Goal: Task Accomplishment & Management: Use online tool/utility

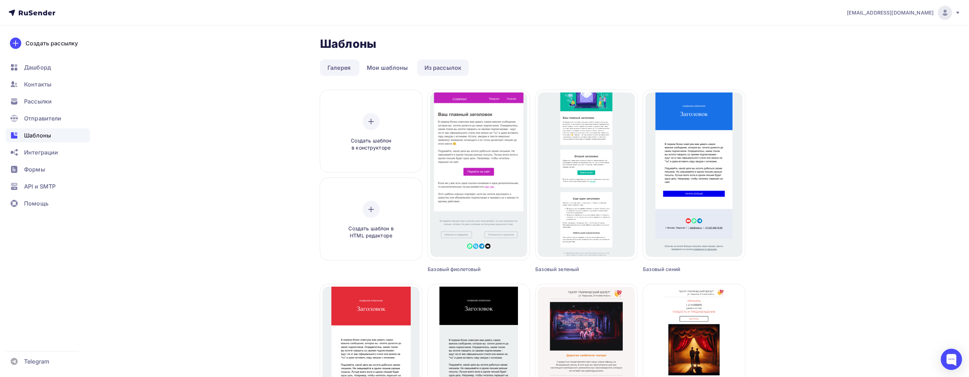
drag, startPoint x: 438, startPoint y: 66, endPoint x: 442, endPoint y: 73, distance: 8.3
click at [438, 66] on link "Из рассылок" at bounding box center [443, 67] width 52 height 16
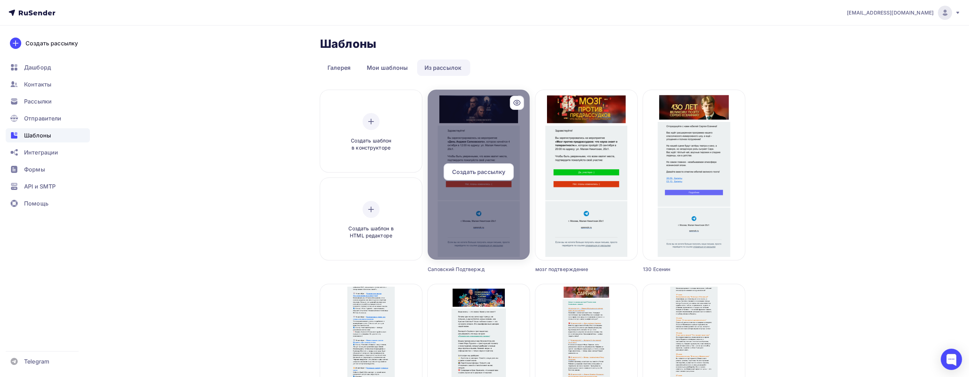
click at [465, 224] on div at bounding box center [479, 175] width 102 height 170
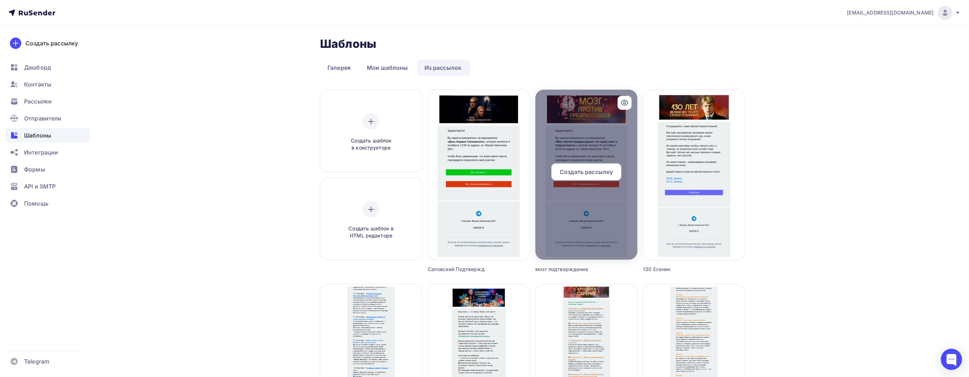
click at [603, 226] on div at bounding box center [586, 175] width 102 height 170
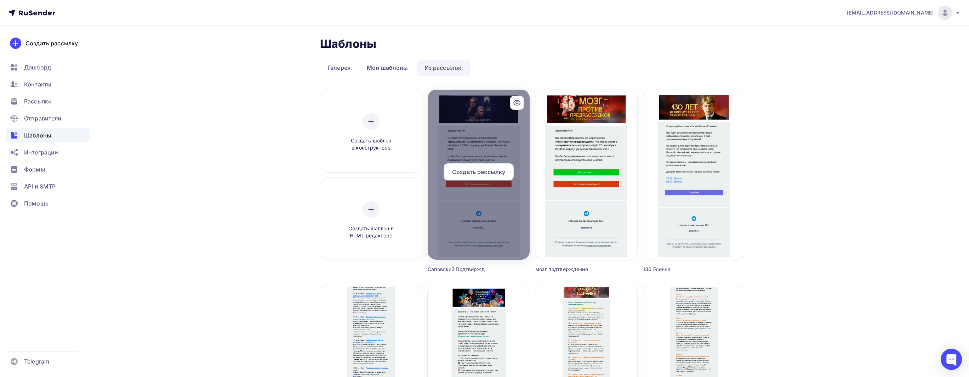
click at [514, 102] on icon at bounding box center [517, 102] width 8 height 8
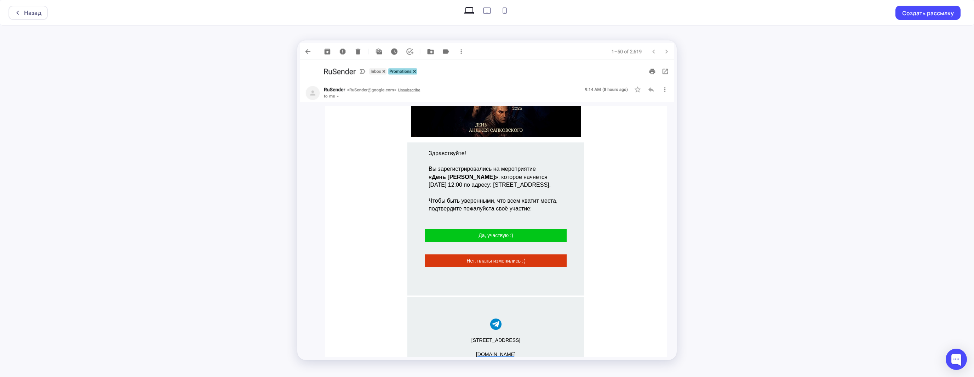
scroll to position [51, 0]
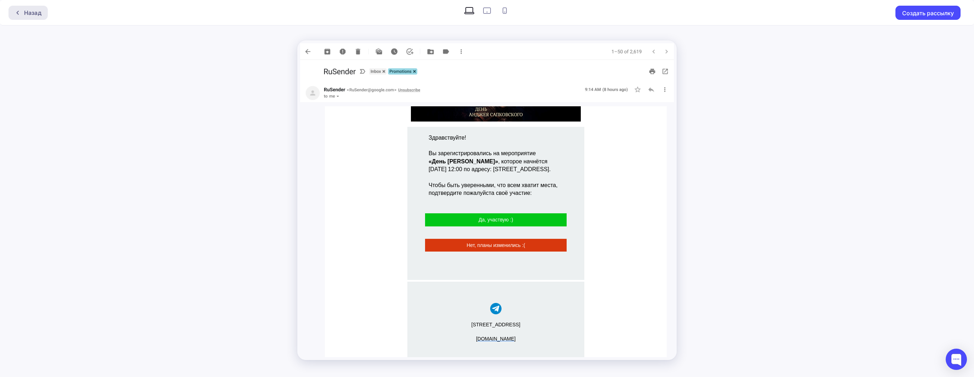
click at [44, 12] on div "Назад" at bounding box center [27, 13] width 39 height 14
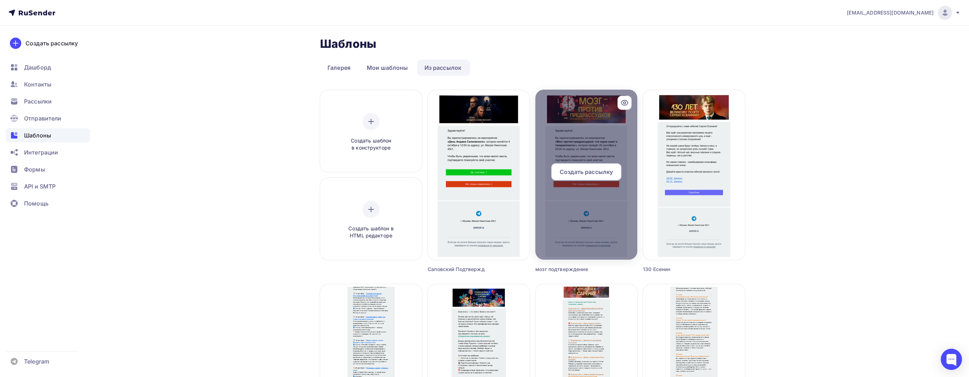
click at [627, 100] on icon at bounding box center [624, 102] width 8 height 8
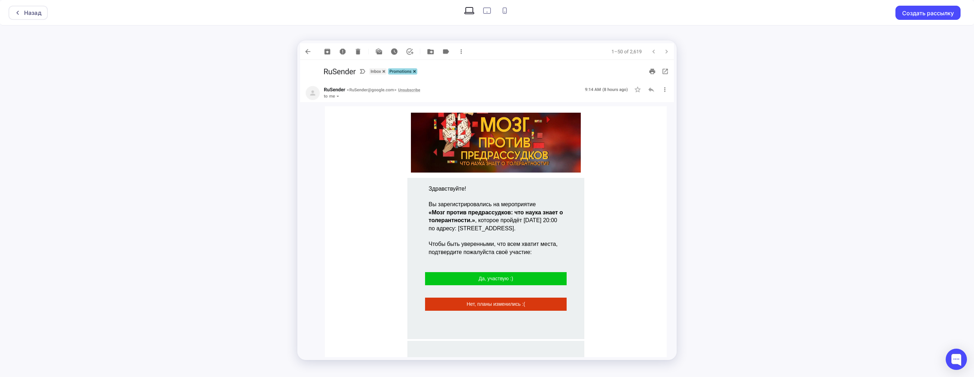
click at [308, 50] on img at bounding box center [487, 51] width 374 height 17
click at [308, 49] on img at bounding box center [487, 51] width 374 height 17
click at [307, 50] on img at bounding box center [487, 51] width 374 height 17
drag, startPoint x: 307, startPoint y: 50, endPoint x: 483, endPoint y: 53, distance: 176.0
click at [313, 51] on img at bounding box center [487, 51] width 374 height 17
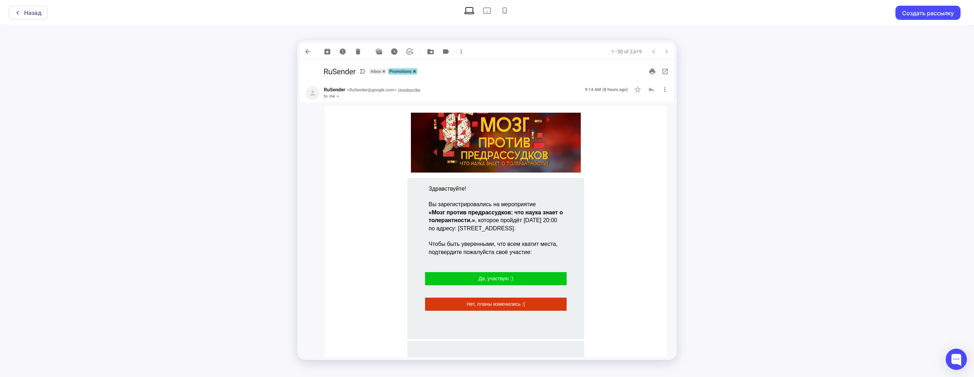
click at [696, 55] on div "Назад Создать рассылку" at bounding box center [487, 188] width 974 height 377
click at [308, 50] on img at bounding box center [487, 51] width 374 height 17
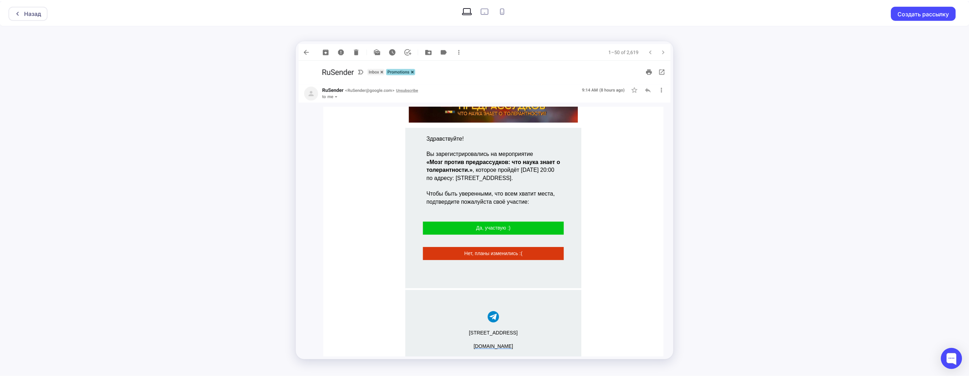
scroll to position [71, 0]
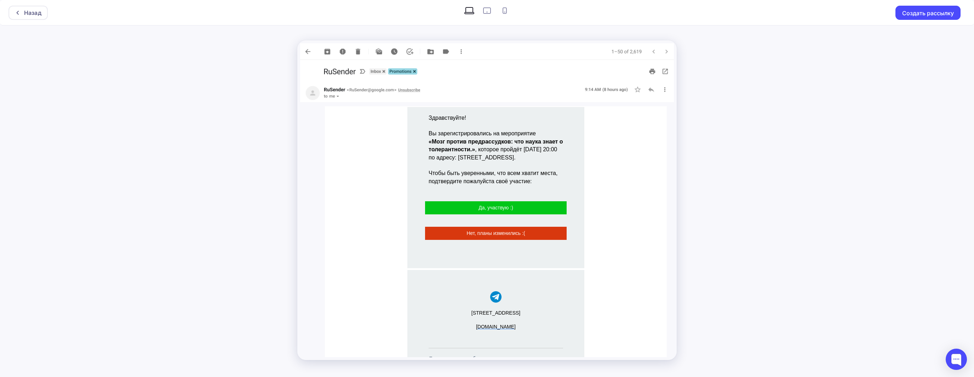
click at [307, 53] on img at bounding box center [487, 51] width 374 height 17
click at [43, 15] on div "Назад Создать рассылку" at bounding box center [487, 12] width 974 height 25
click at [43, 15] on div "Назад" at bounding box center [27, 13] width 39 height 14
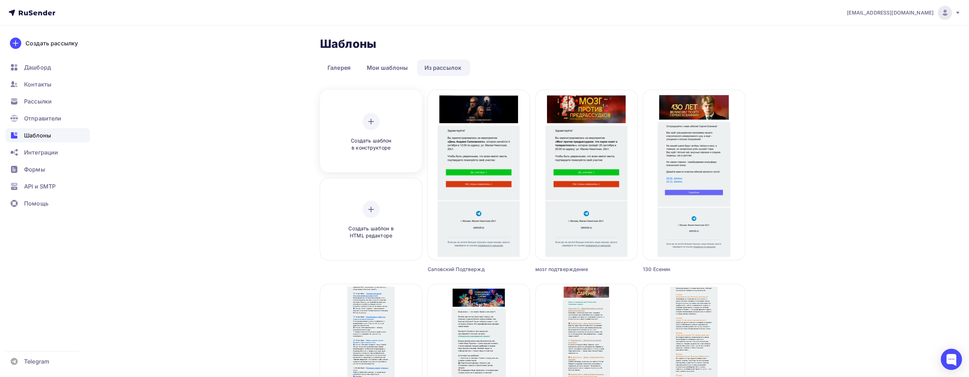
click at [382, 132] on div "Создать шаблон в конструкторе" at bounding box center [370, 132] width 67 height 39
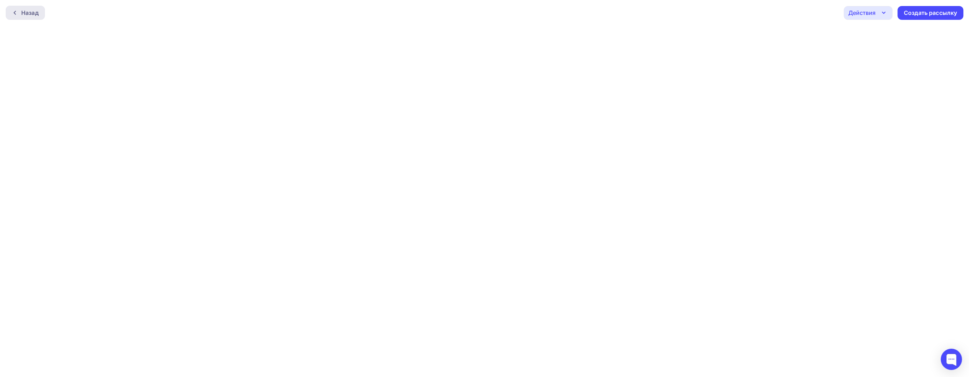
click at [32, 13] on div "Назад" at bounding box center [29, 12] width 17 height 8
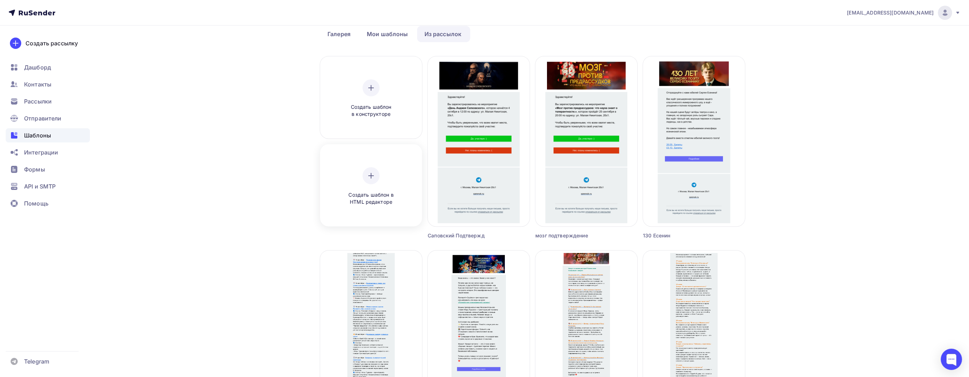
scroll to position [35, 0]
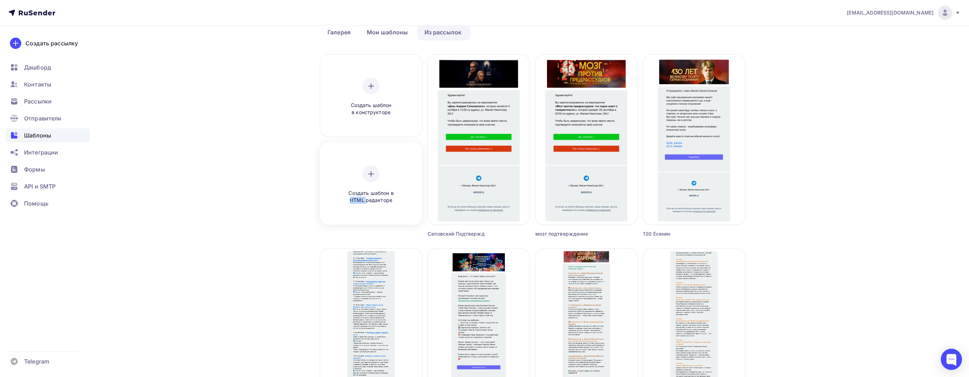
click at [359, 199] on span "Создать шаблон в HTML редакторе" at bounding box center [370, 196] width 67 height 15
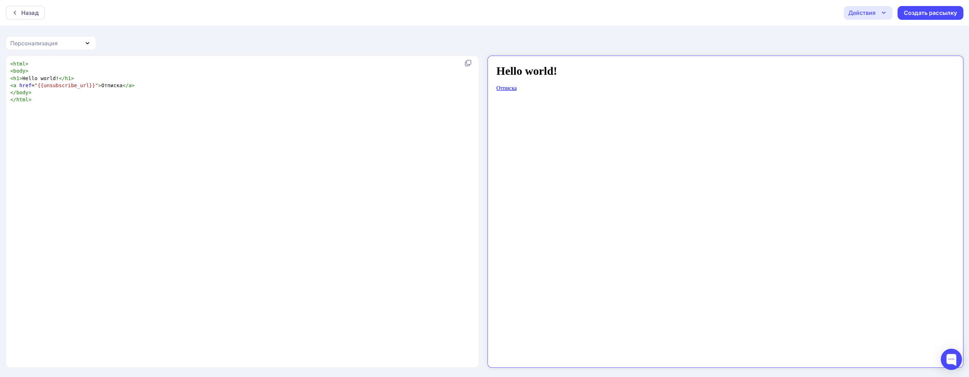
scroll to position [2, 0]
click at [243, 121] on div "xxxxxxxxxx < html > < body > < h1 > Hello world! </ h1 > < a href = "{{unsubscr…" at bounding box center [250, 220] width 482 height 323
click at [222, 75] on pre "< h1 > Hello world! </ h1 >" at bounding box center [241, 78] width 464 height 7
click at [225, 89] on pre "</ body >" at bounding box center [241, 92] width 464 height 7
click at [64, 42] on div "Персонализация" at bounding box center [51, 43] width 91 height 14
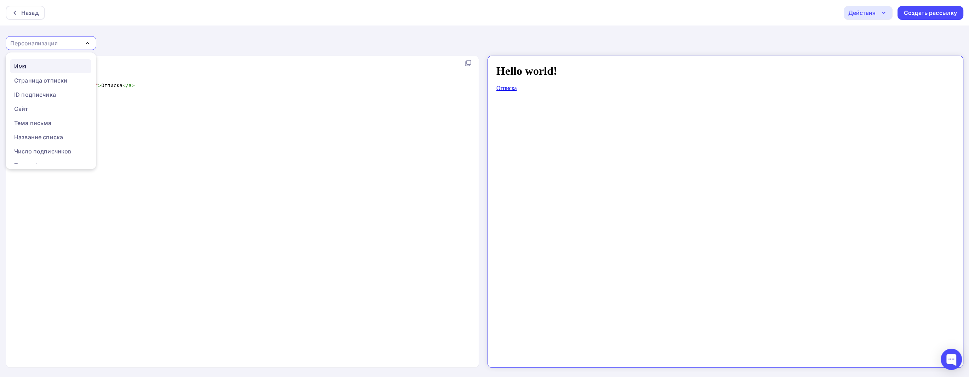
scroll to position [7, 0]
click at [64, 116] on div "ID подписчика" at bounding box center [50, 114] width 73 height 8
click at [69, 40] on div "Персонализация" at bounding box center [51, 43] width 91 height 14
drag, startPoint x: 56, startPoint y: 36, endPoint x: 31, endPoint y: 23, distance: 27.7
click at [51, 37] on div "Персонализация" at bounding box center [51, 43] width 91 height 14
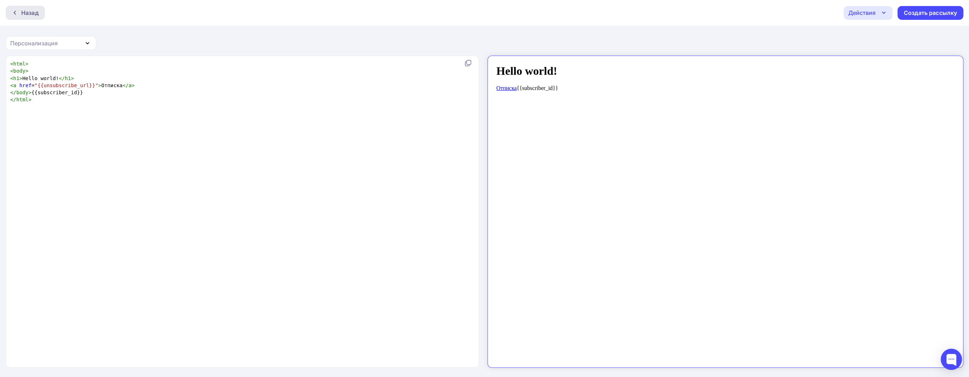
click at [27, 15] on div "Назад" at bounding box center [29, 12] width 17 height 8
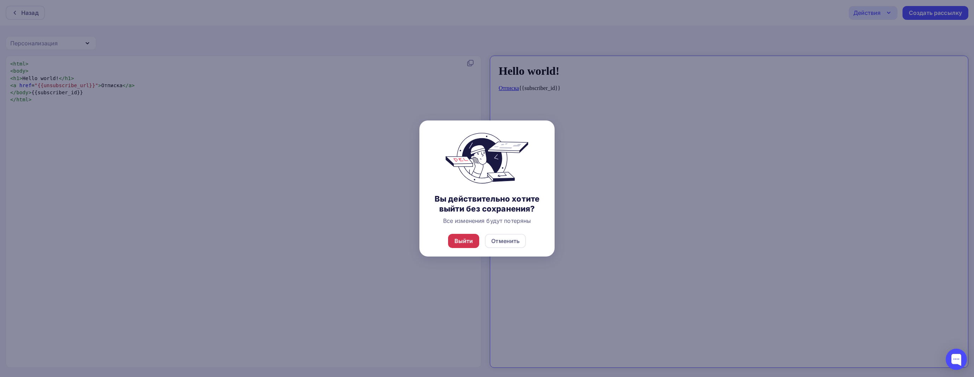
click at [464, 239] on div "Выйти" at bounding box center [464, 241] width 19 height 8
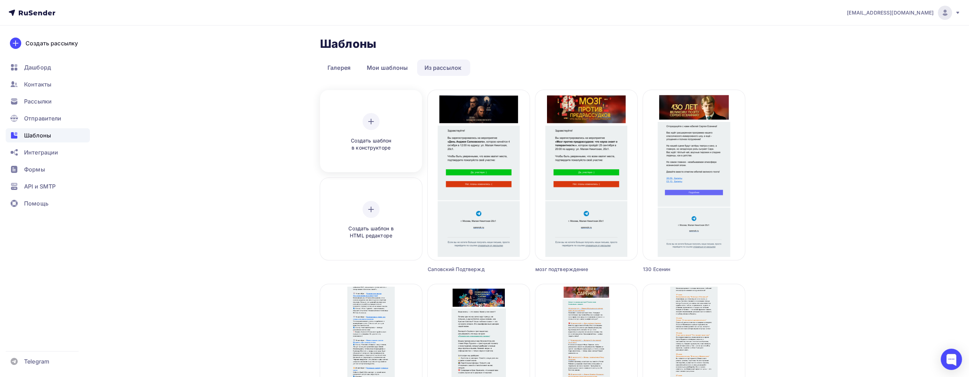
click at [393, 128] on div "Создать шаблон в конструкторе" at bounding box center [370, 132] width 67 height 39
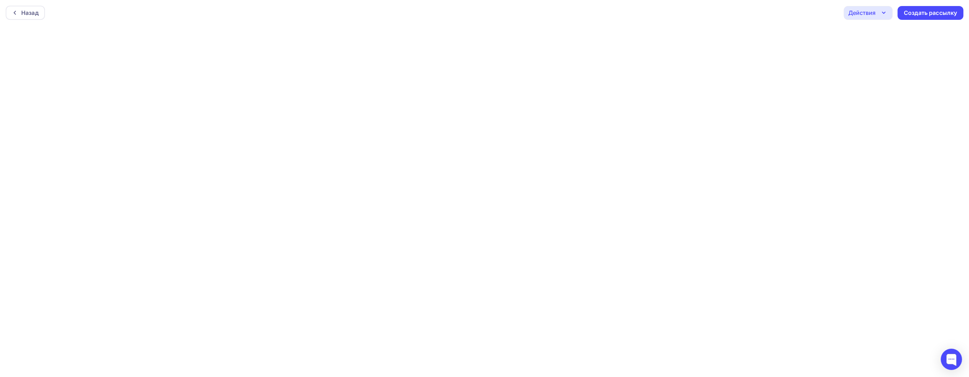
click at [859, 12] on div "Действия" at bounding box center [861, 12] width 27 height 8
click at [20, 18] on div "Назад" at bounding box center [25, 13] width 39 height 14
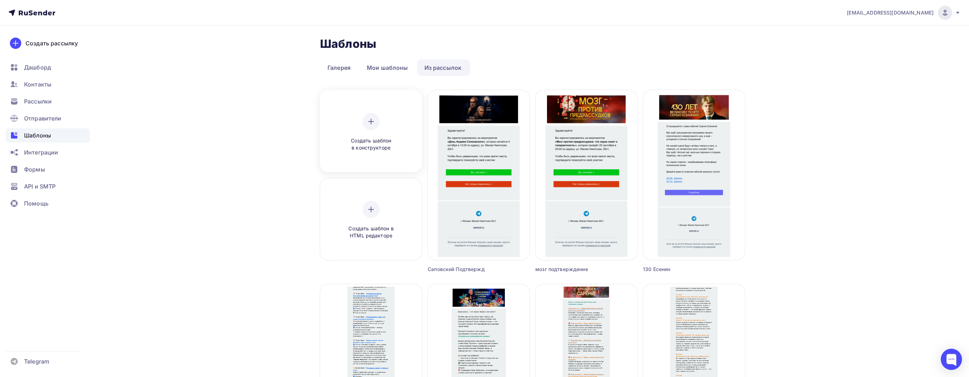
click at [380, 150] on span "Создать шаблон в конструкторе" at bounding box center [370, 144] width 67 height 15
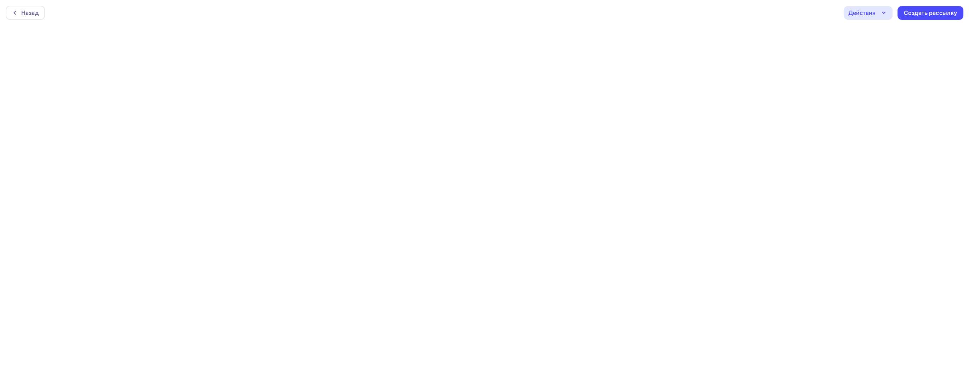
click at [864, 12] on div "Действия" at bounding box center [861, 12] width 27 height 8
click at [882, 45] on div "Предпросмотр" at bounding box center [888, 48] width 44 height 8
click at [858, 8] on div "Действия" at bounding box center [861, 12] width 27 height 8
click at [35, 6] on div "Назад" at bounding box center [25, 13] width 39 height 14
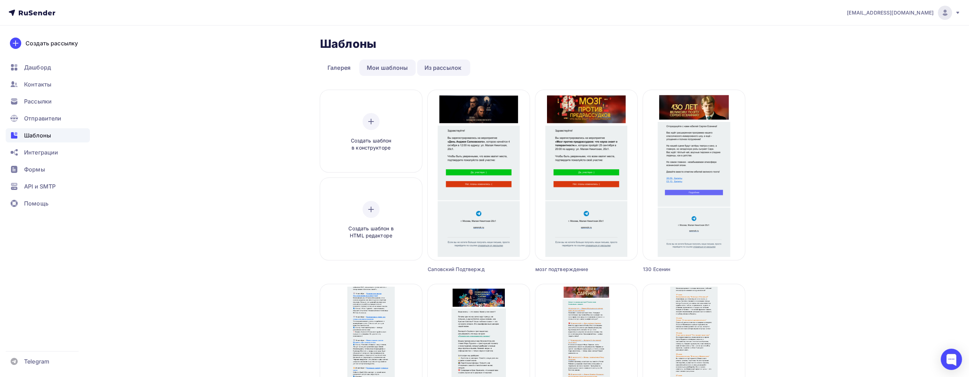
click at [384, 66] on link "Мои шаблоны" at bounding box center [387, 67] width 56 height 16
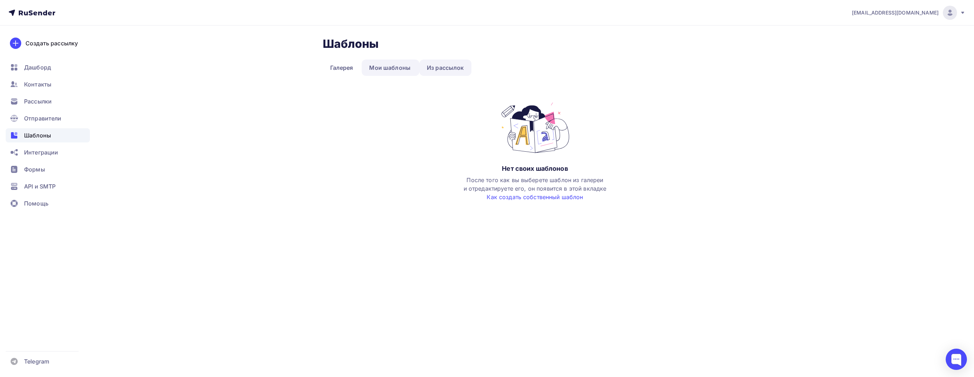
click at [448, 67] on link "Из рассылок" at bounding box center [446, 67] width 52 height 16
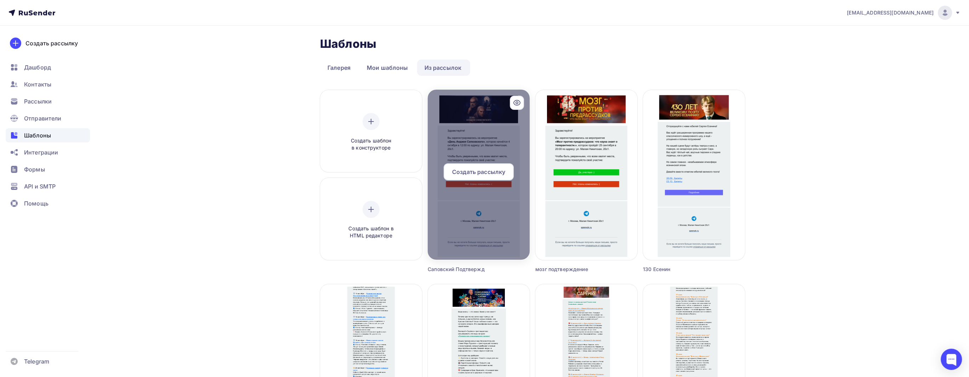
click at [483, 166] on div "Создать рассылку" at bounding box center [479, 171] width 70 height 17
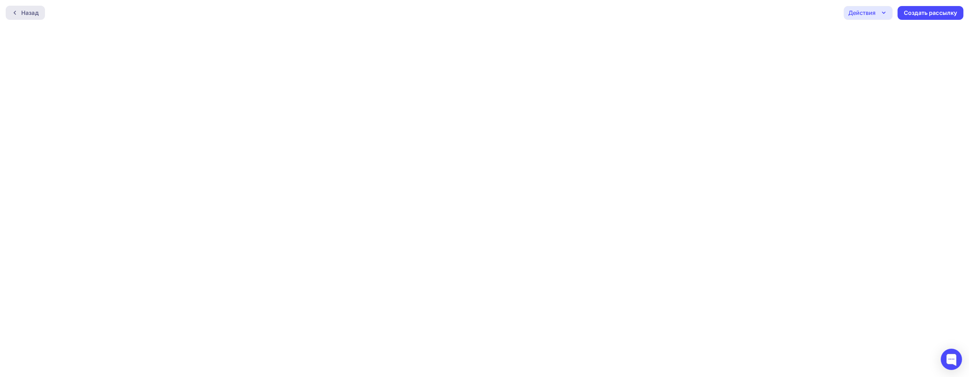
click at [34, 16] on div "Назад" at bounding box center [29, 12] width 17 height 8
